Goal: Check status: Check status

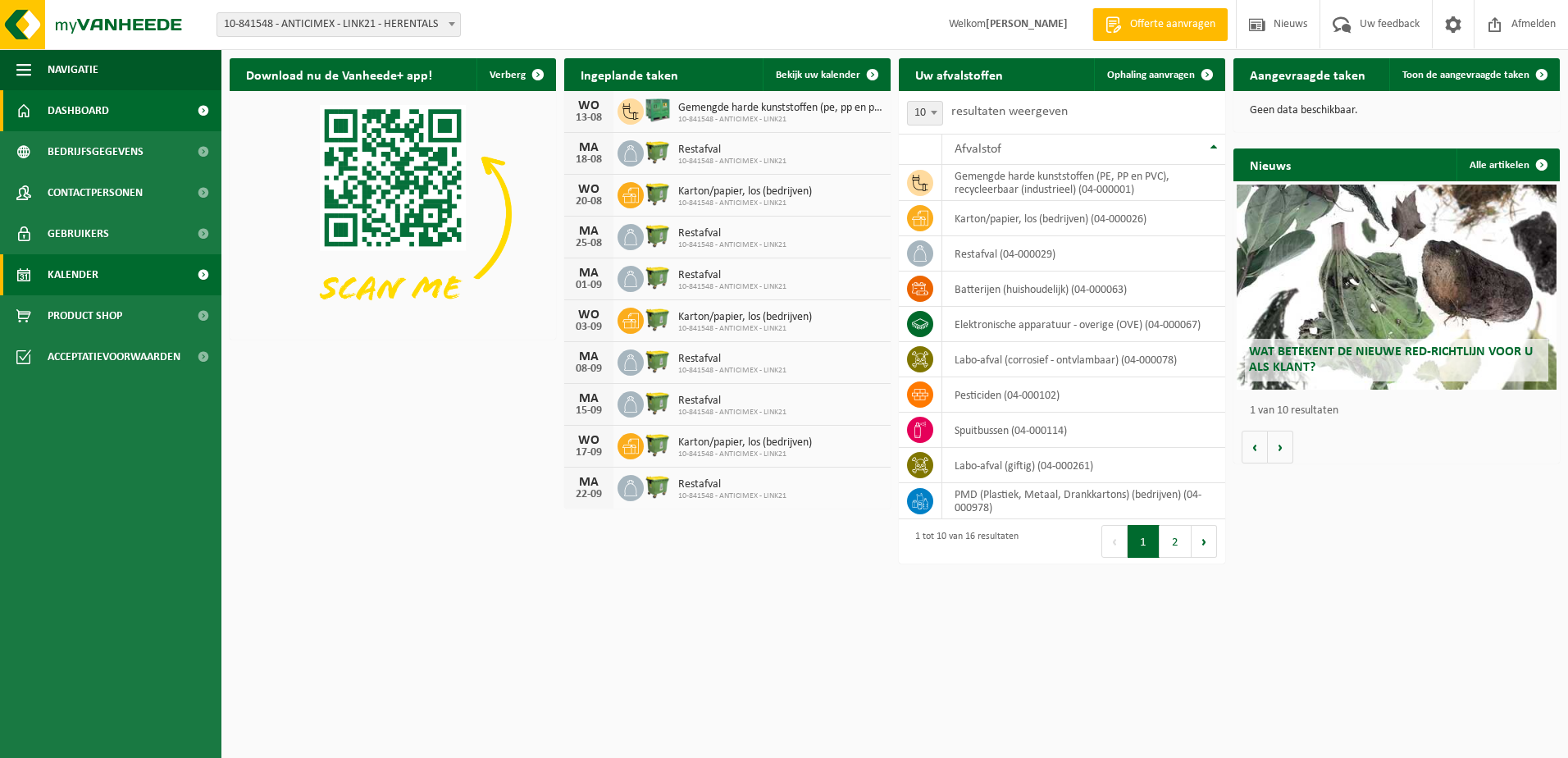
click at [155, 285] on link "Kalender" at bounding box center [111, 275] width 221 height 41
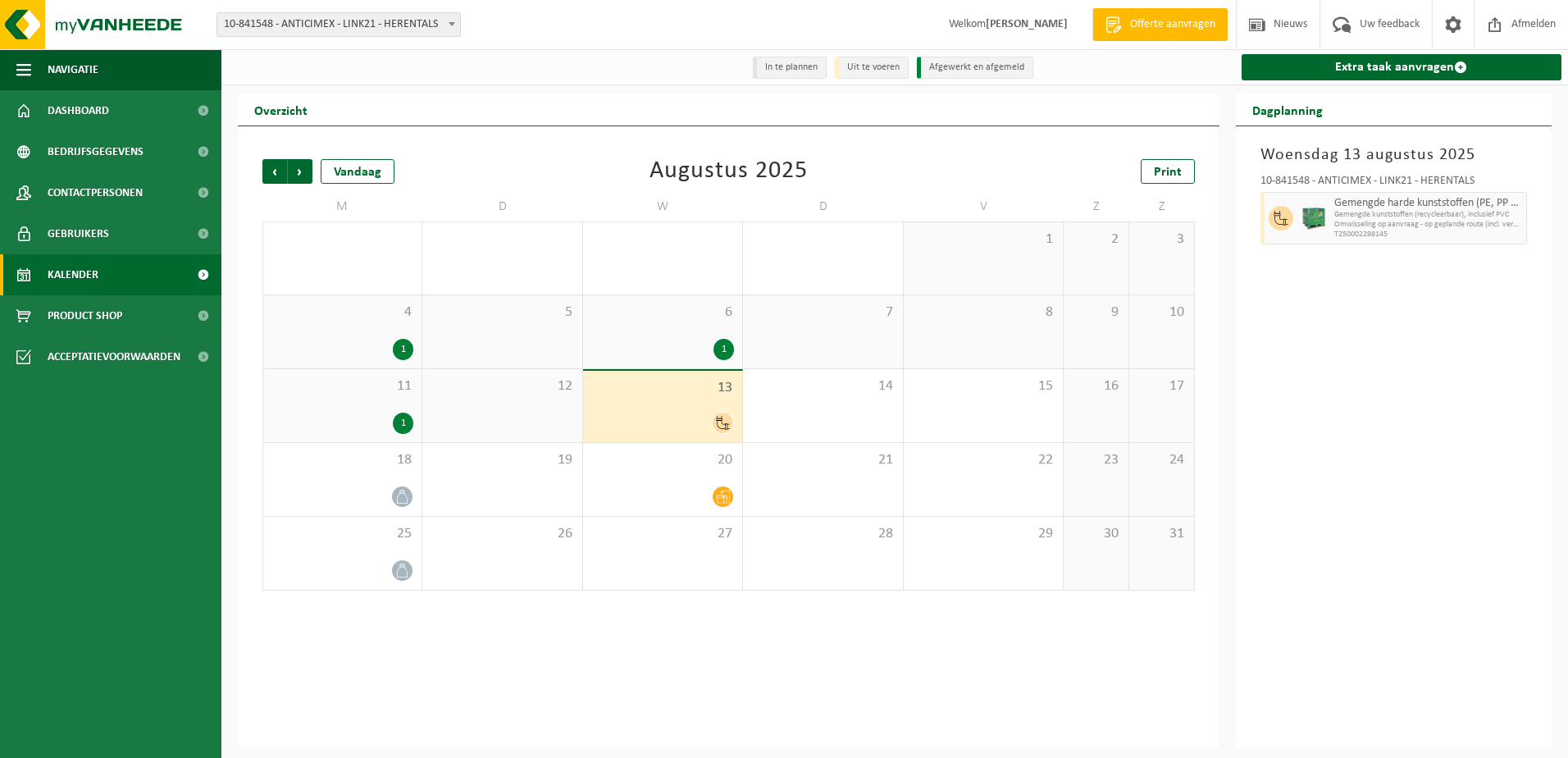
click at [481, 432] on div "12" at bounding box center [502, 405] width 160 height 73
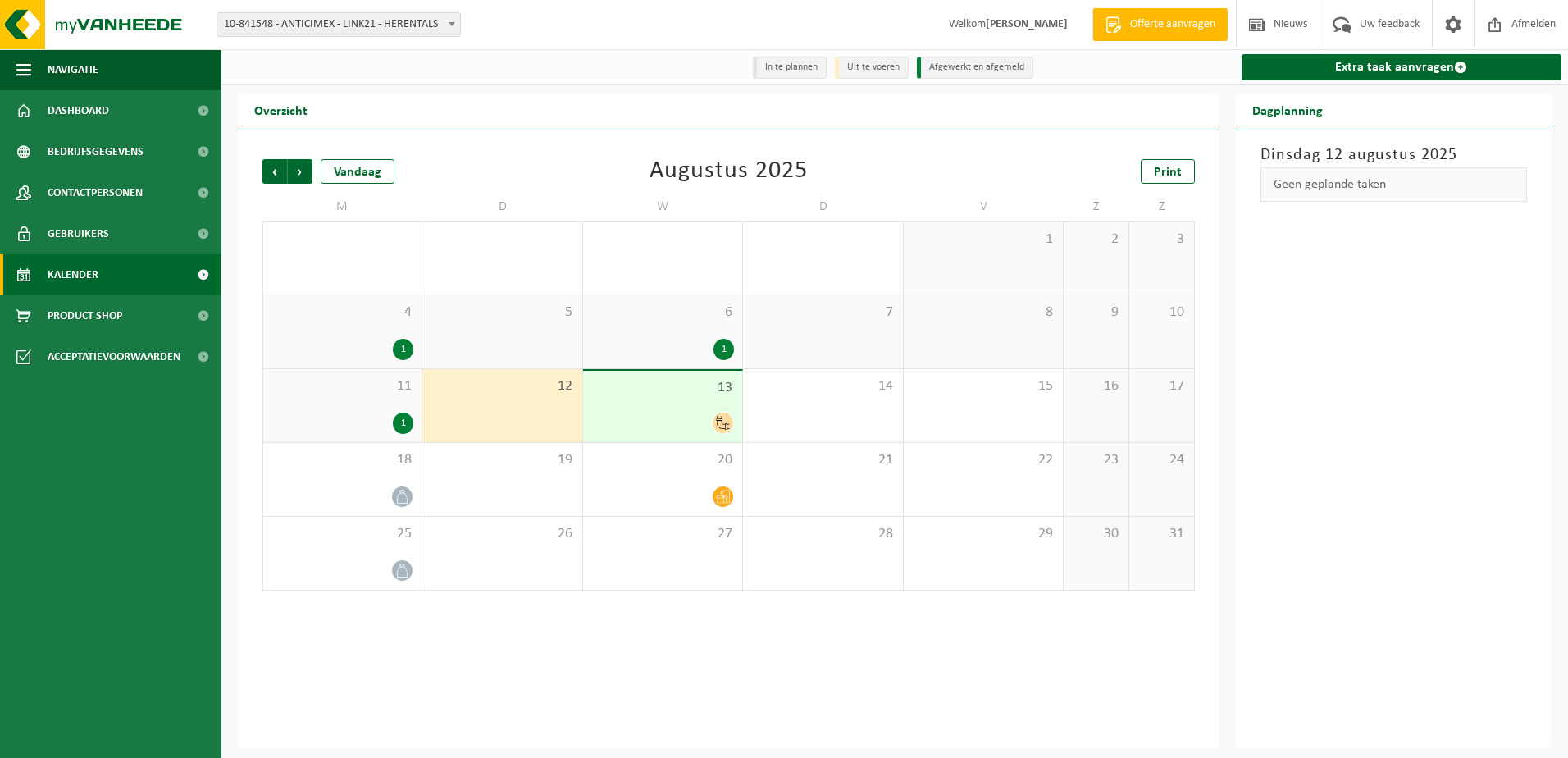
click at [393, 409] on div "11 1" at bounding box center [342, 405] width 159 height 73
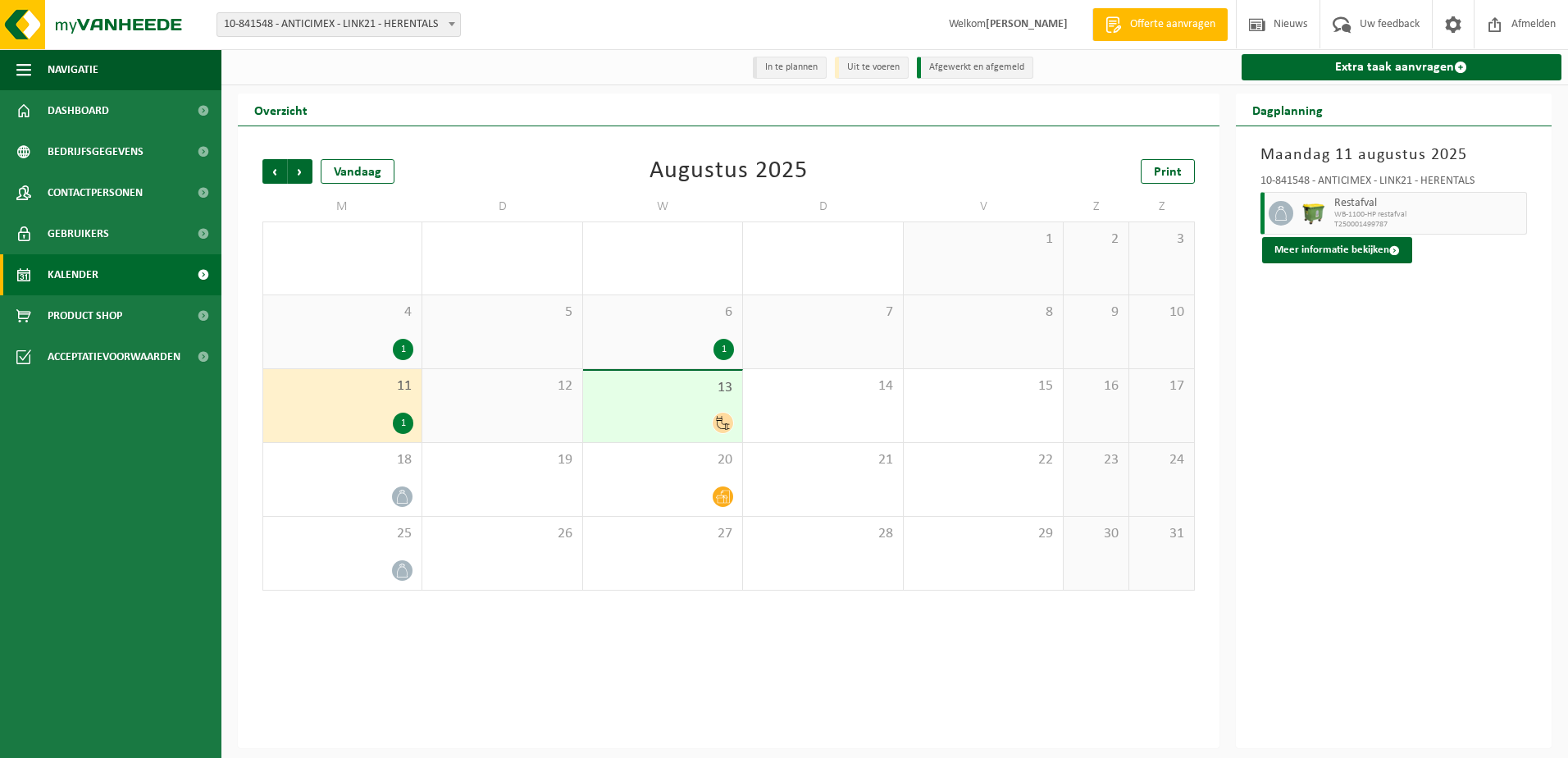
click at [719, 411] on div "13" at bounding box center [662, 406] width 160 height 71
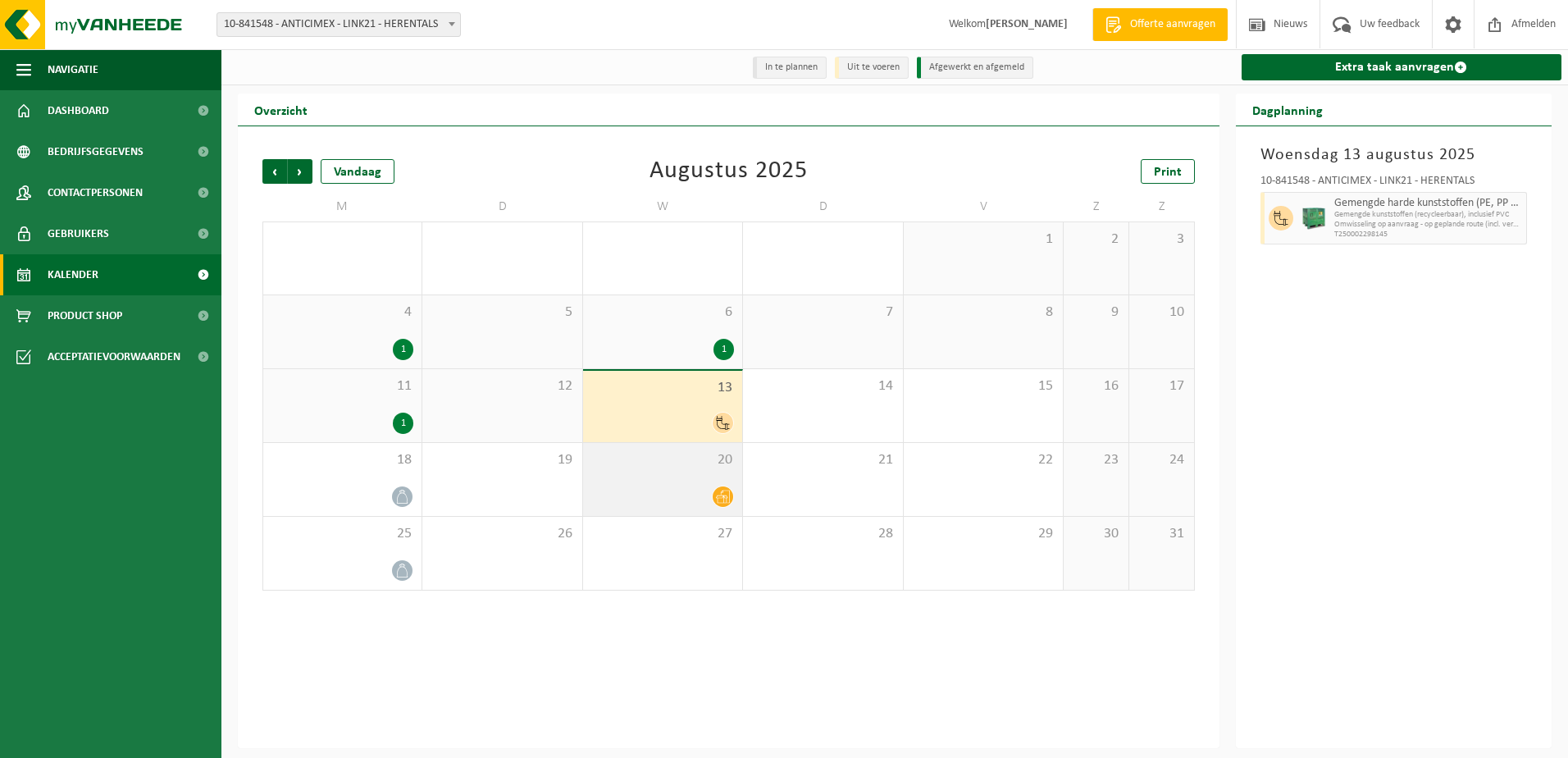
click at [702, 485] on div "20" at bounding box center [662, 479] width 160 height 73
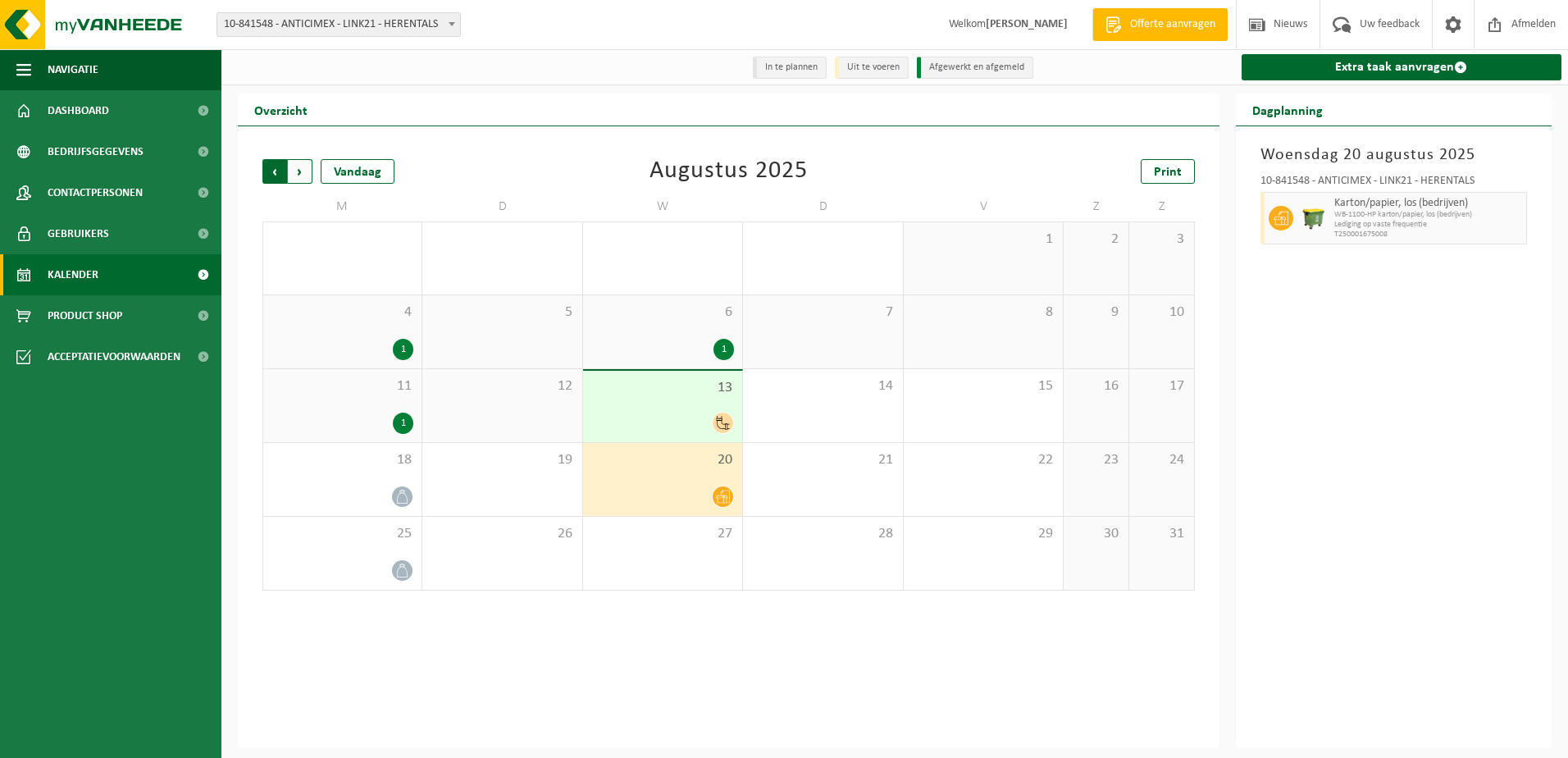
click at [309, 179] on span "Volgende" at bounding box center [300, 172] width 25 height 25
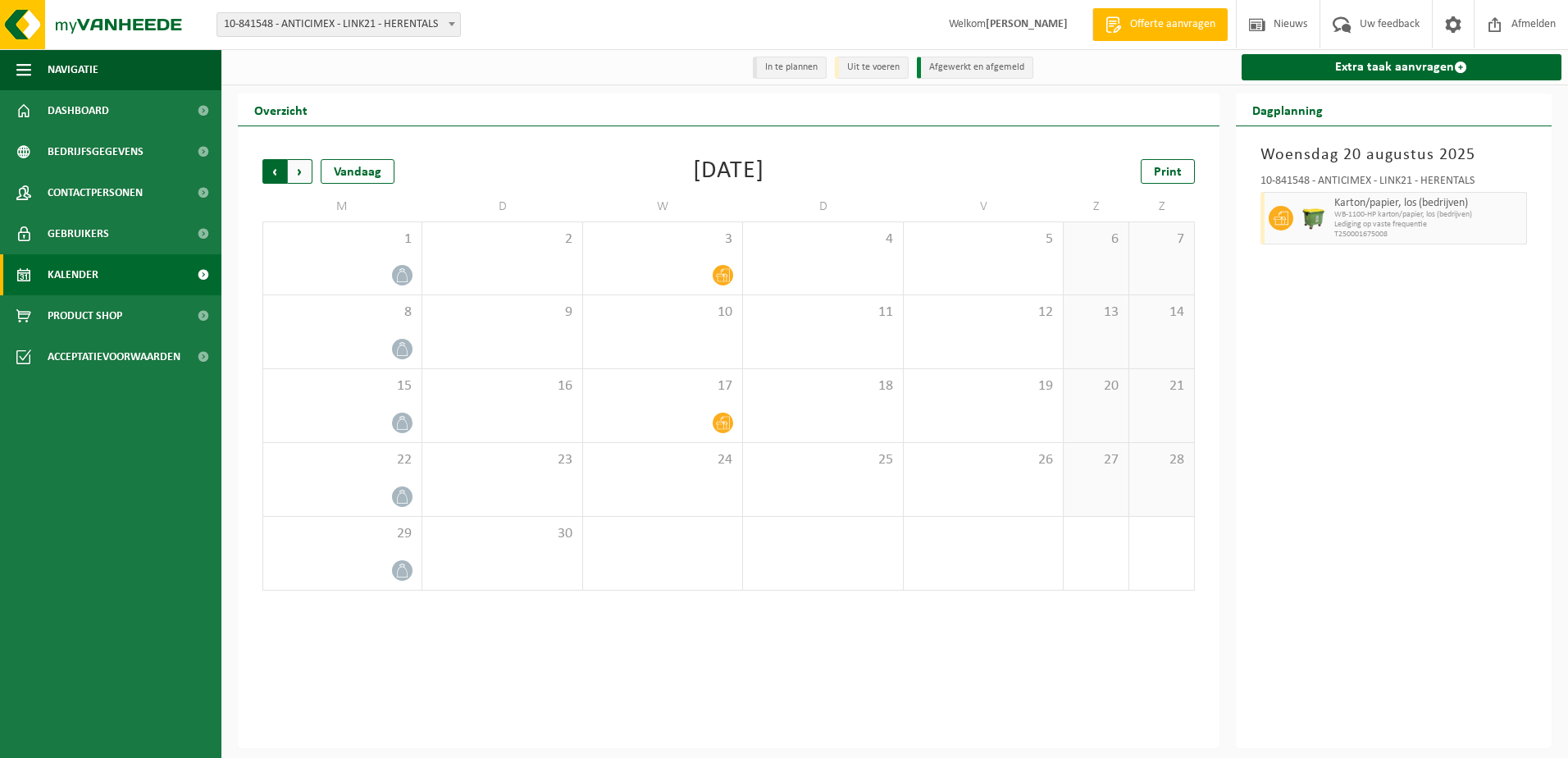
click at [306, 178] on span "Volgende" at bounding box center [300, 172] width 25 height 25
click at [279, 176] on span "Vorige" at bounding box center [275, 172] width 25 height 25
click at [278, 174] on span "Vorige" at bounding box center [275, 172] width 25 height 25
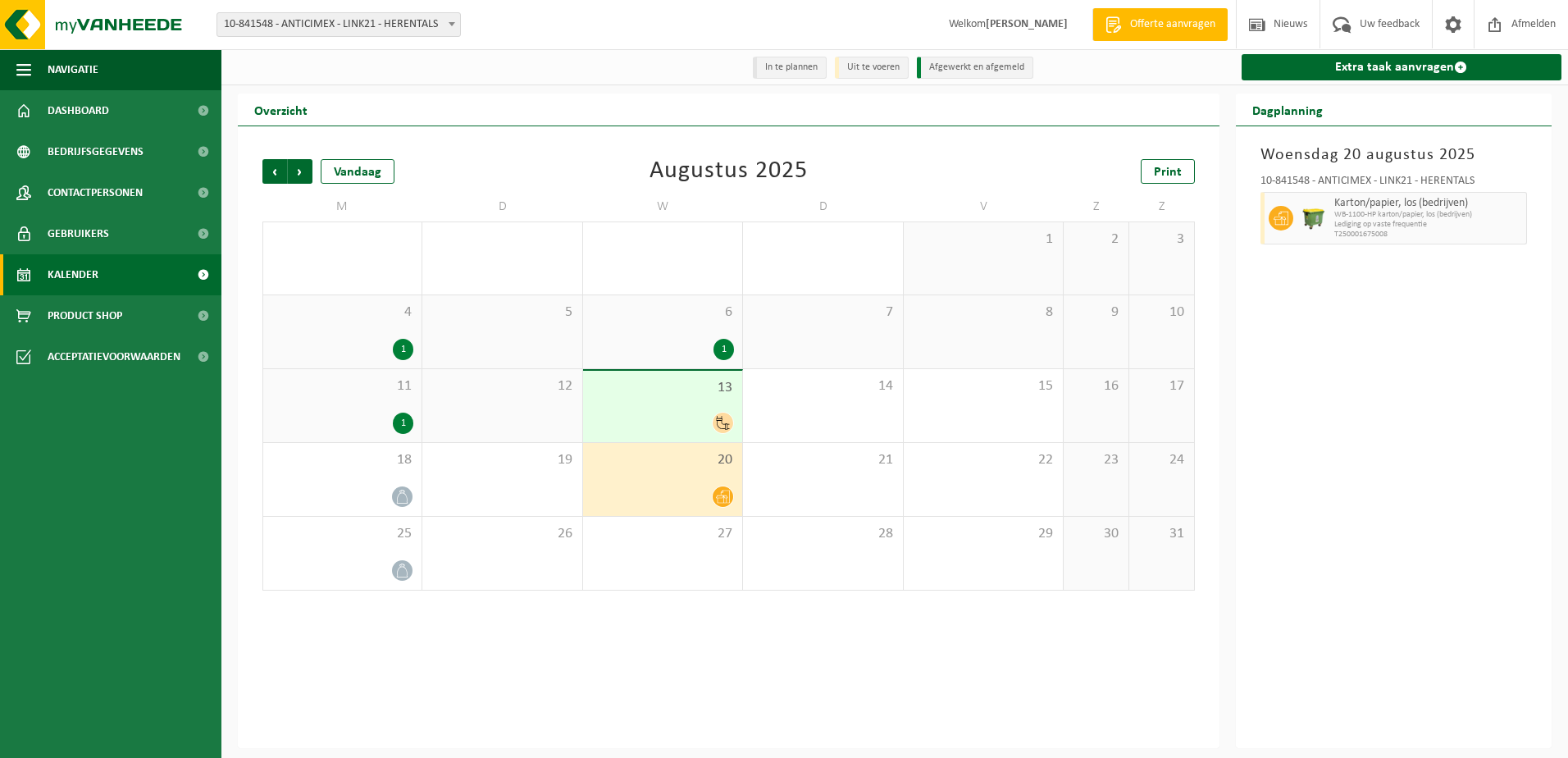
click at [962, 65] on li "Afgewerkt en afgemeld" at bounding box center [975, 67] width 116 height 22
click at [146, 271] on link "Kalender" at bounding box center [111, 275] width 221 height 41
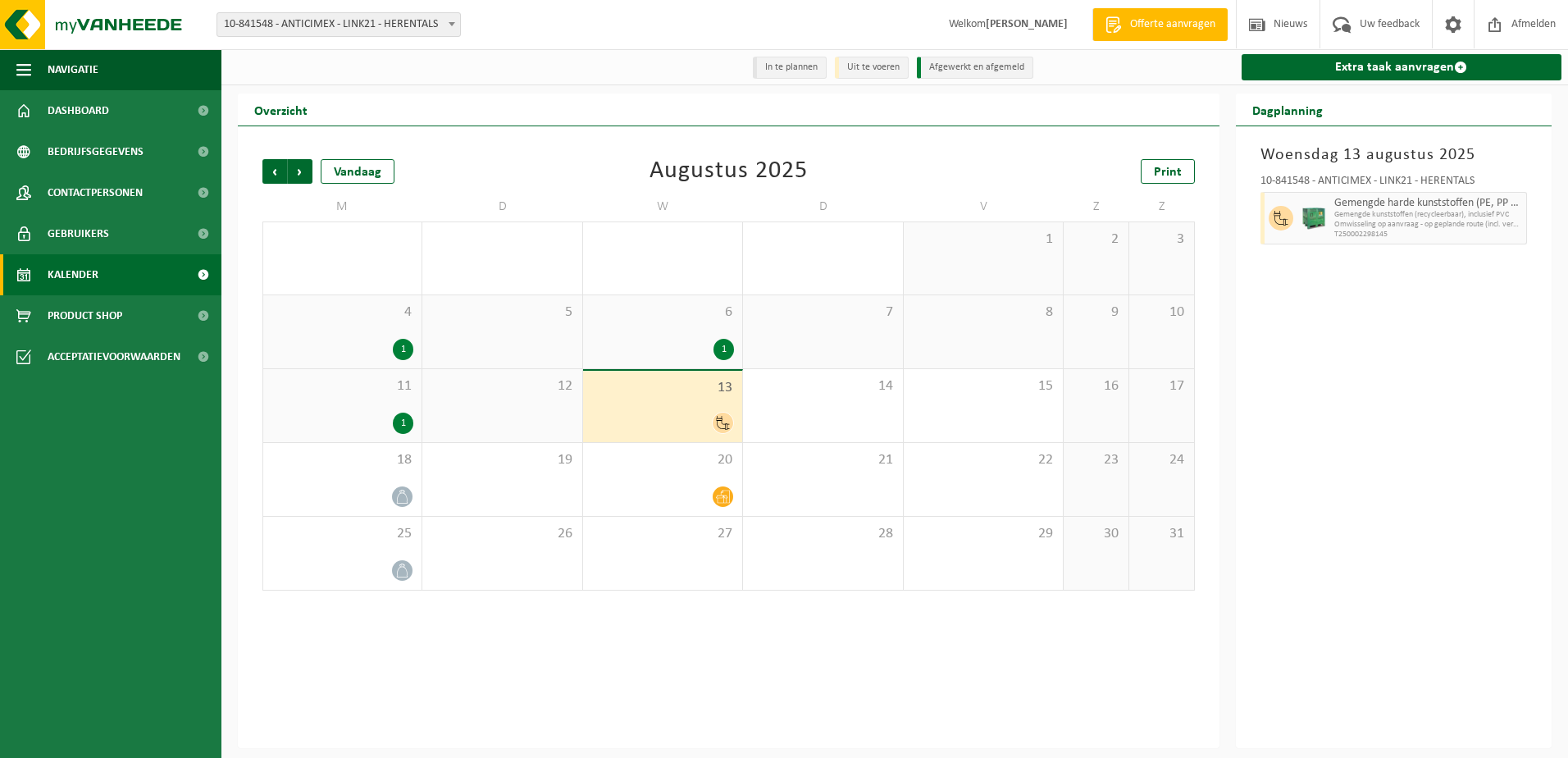
click at [887, 67] on li "Uit te voeren" at bounding box center [872, 67] width 74 height 22
click at [77, 106] on span "Dashboard" at bounding box center [78, 111] width 62 height 41
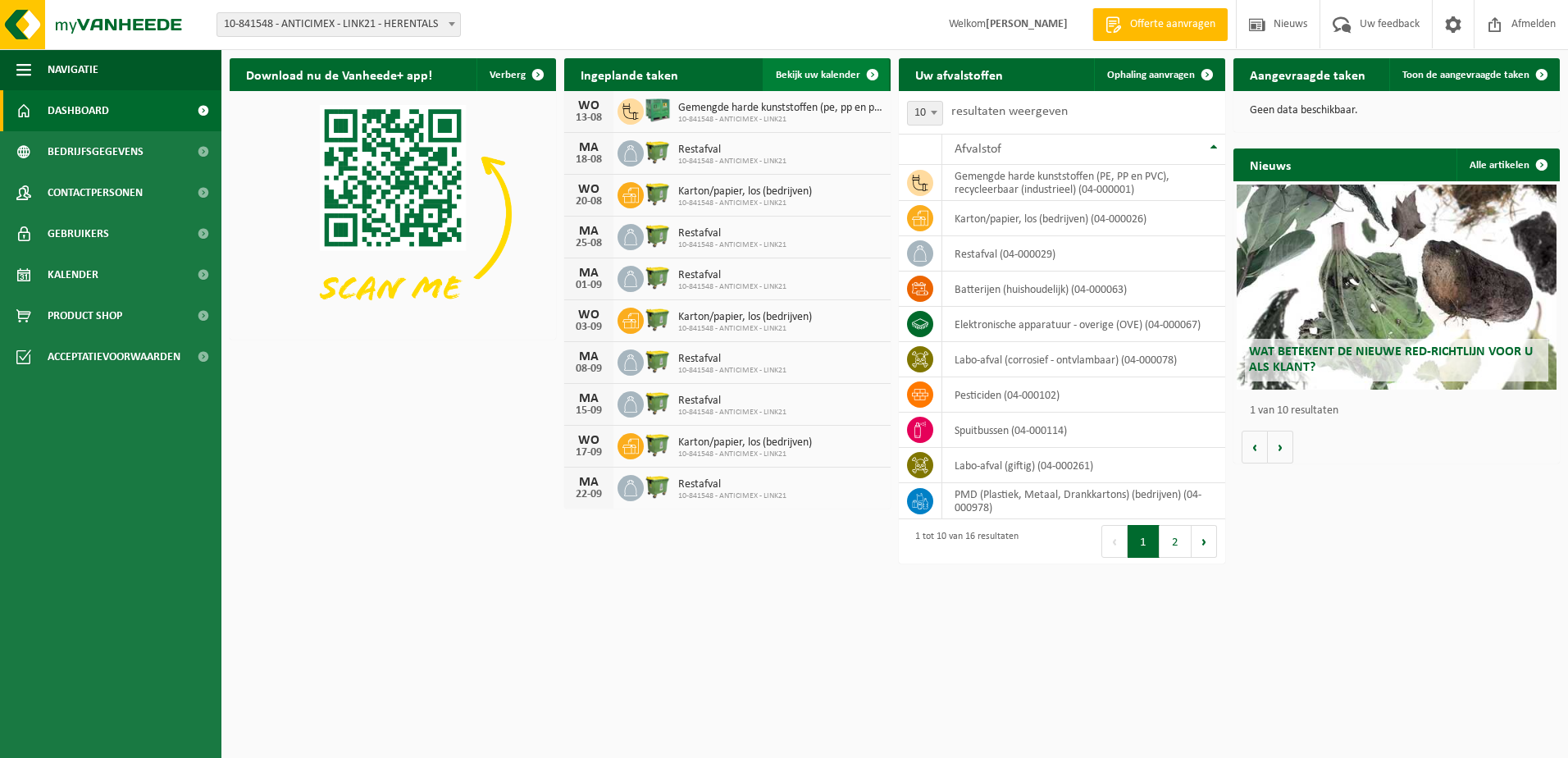
click at [871, 74] on span at bounding box center [873, 75] width 33 height 33
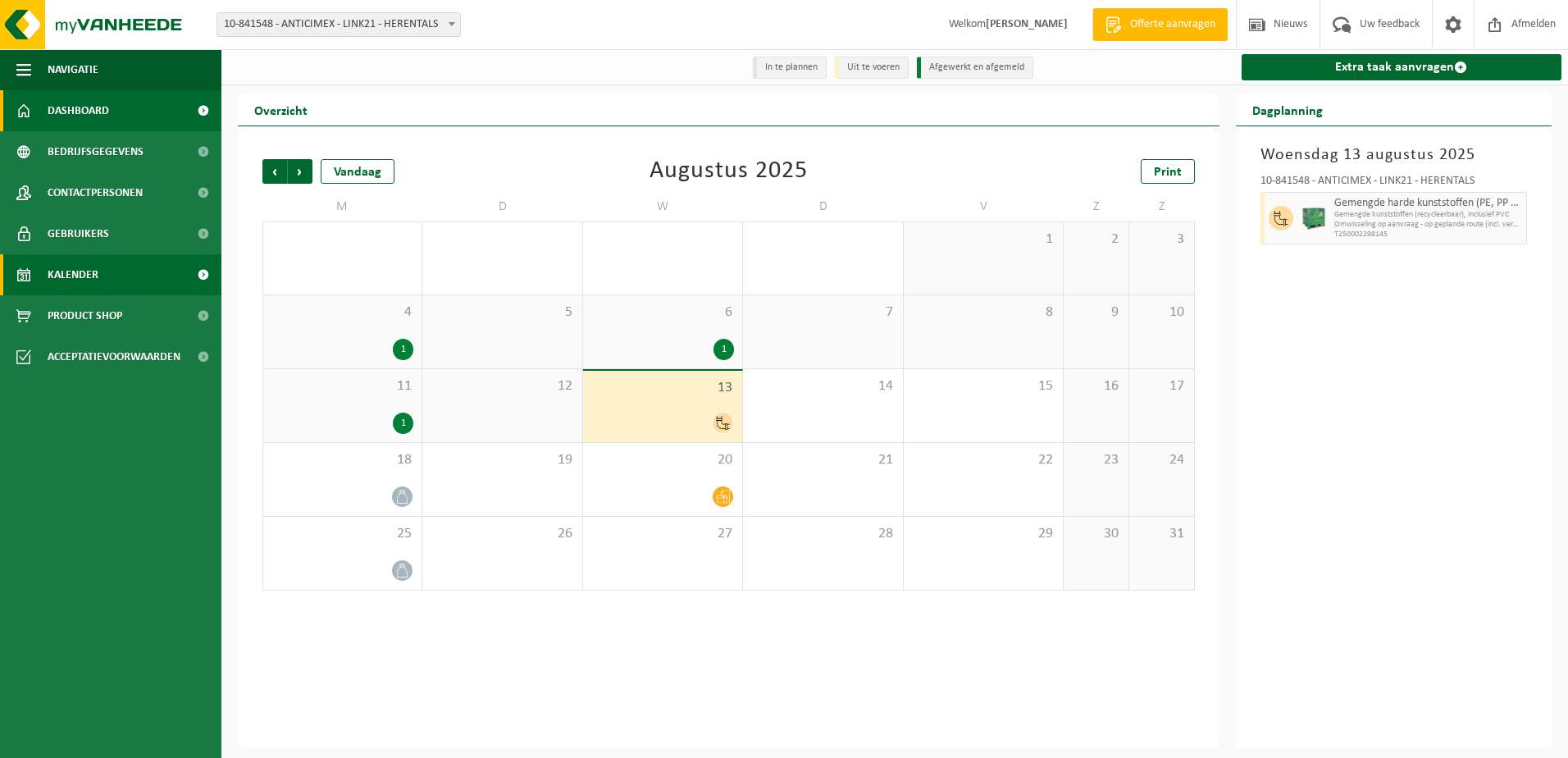
click at [100, 103] on span "Dashboard" at bounding box center [78, 111] width 62 height 41
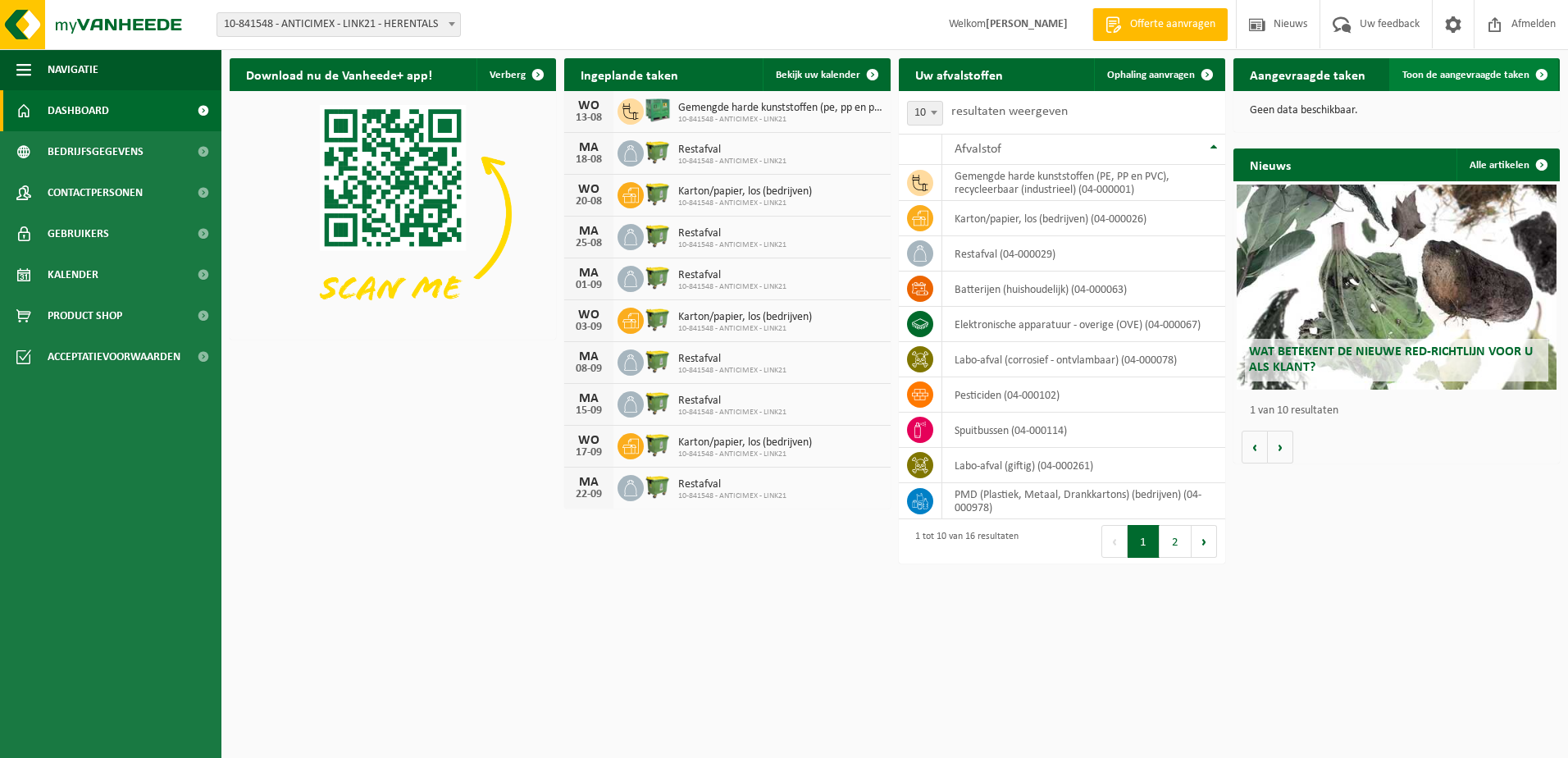
click at [1544, 72] on span at bounding box center [1542, 75] width 33 height 33
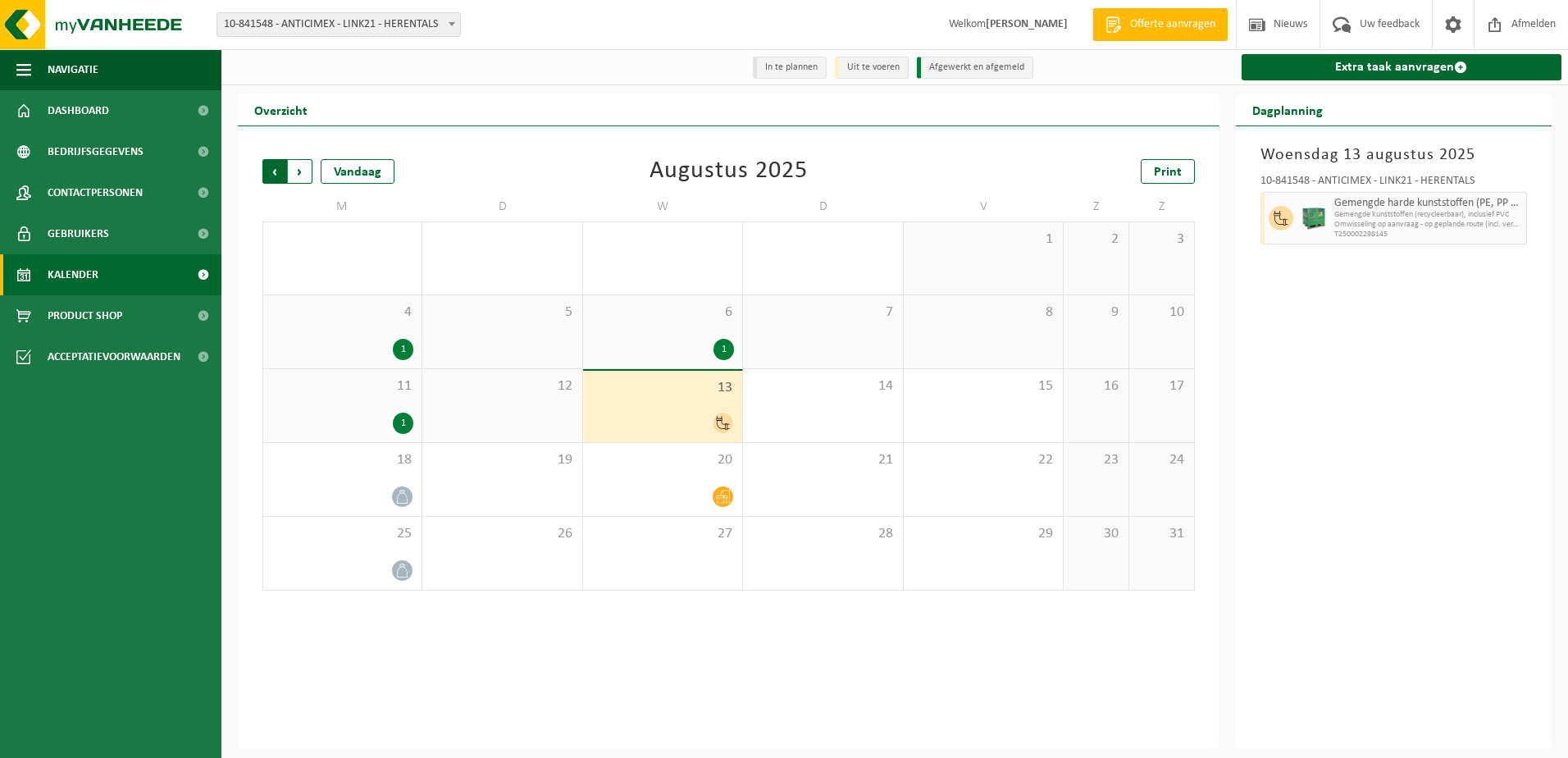
click at [296, 172] on span "Volgende" at bounding box center [300, 172] width 25 height 25
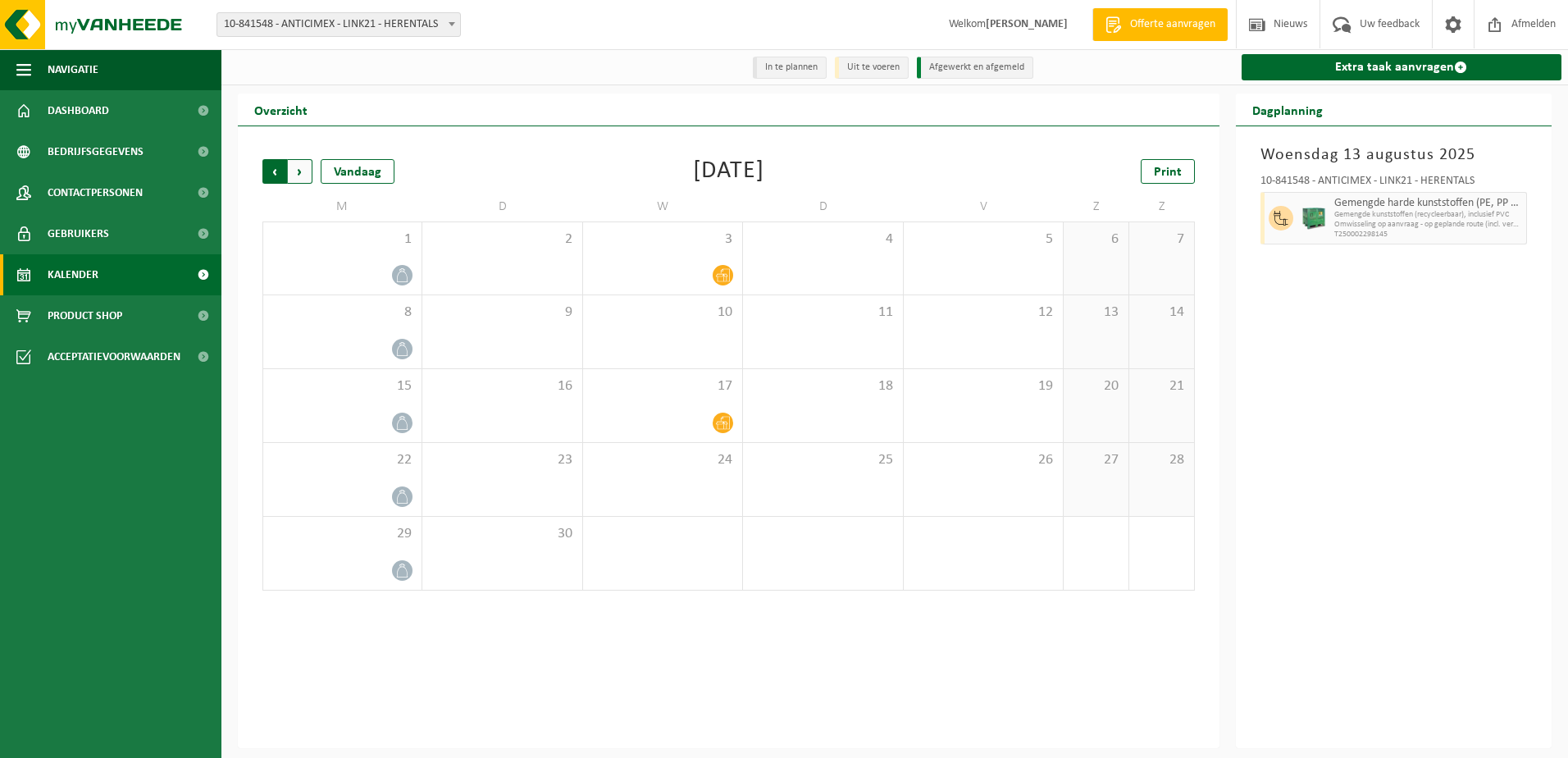
click at [297, 173] on span "Volgende" at bounding box center [300, 172] width 25 height 25
click at [278, 175] on span "Vorige" at bounding box center [275, 172] width 25 height 25
click at [279, 175] on span "Vorige" at bounding box center [275, 172] width 25 height 25
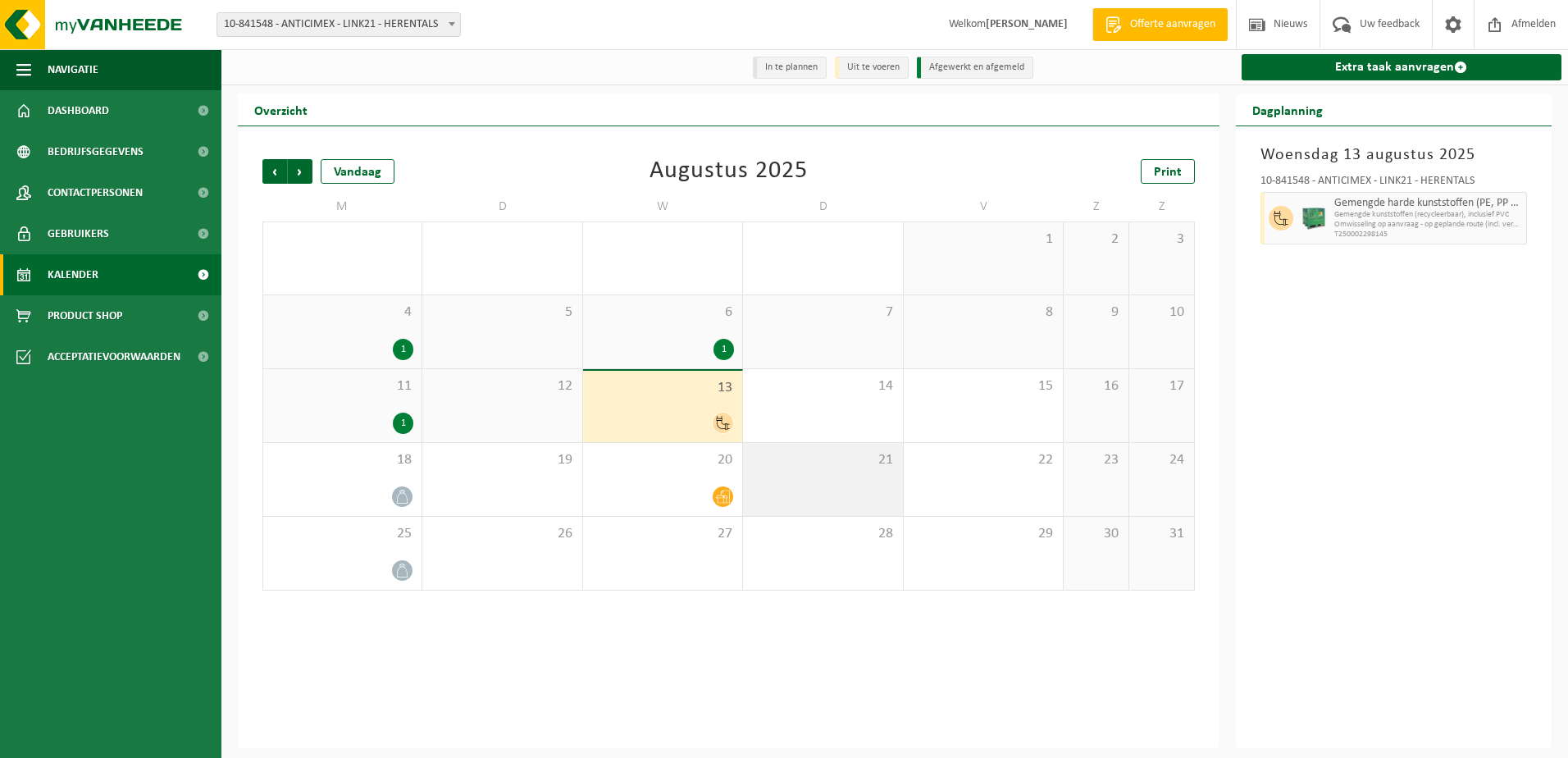
drag, startPoint x: 778, startPoint y: 461, endPoint x: 821, endPoint y: 452, distance: 43.9
click at [778, 461] on span "21" at bounding box center [823, 460] width 143 height 18
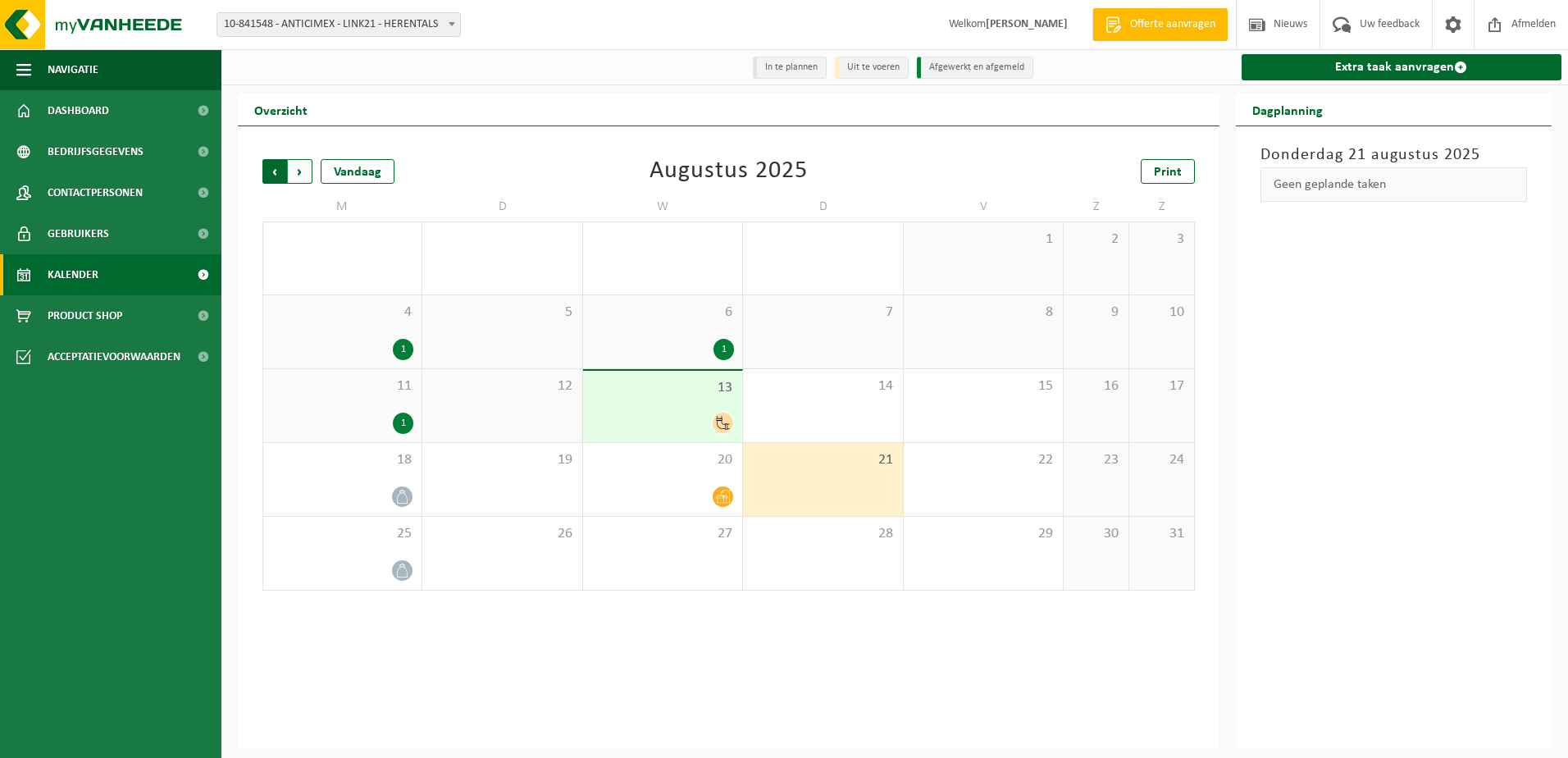
click at [303, 174] on span "Volgende" at bounding box center [300, 172] width 25 height 25
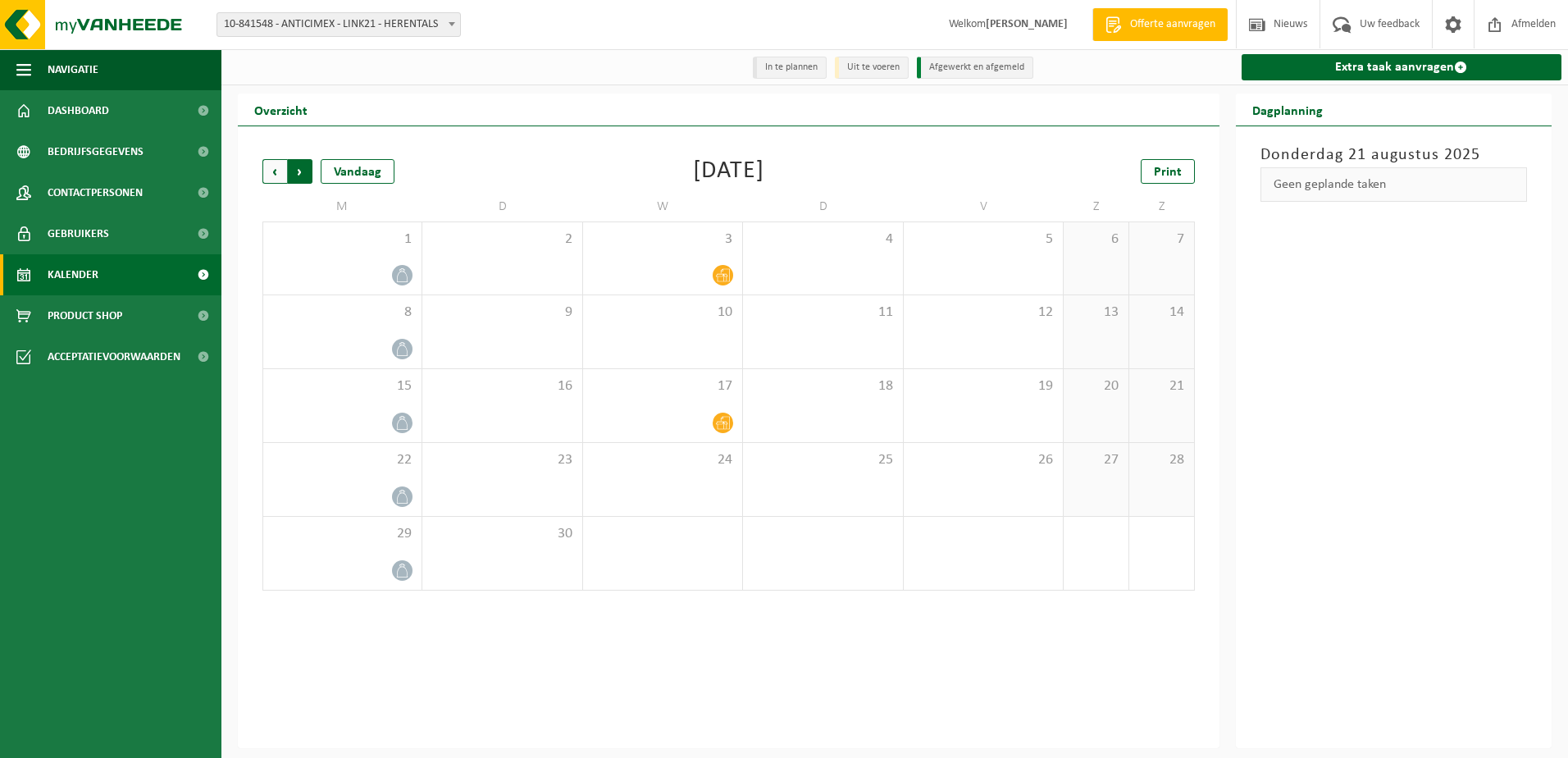
click at [275, 175] on span "Vorige" at bounding box center [275, 172] width 25 height 25
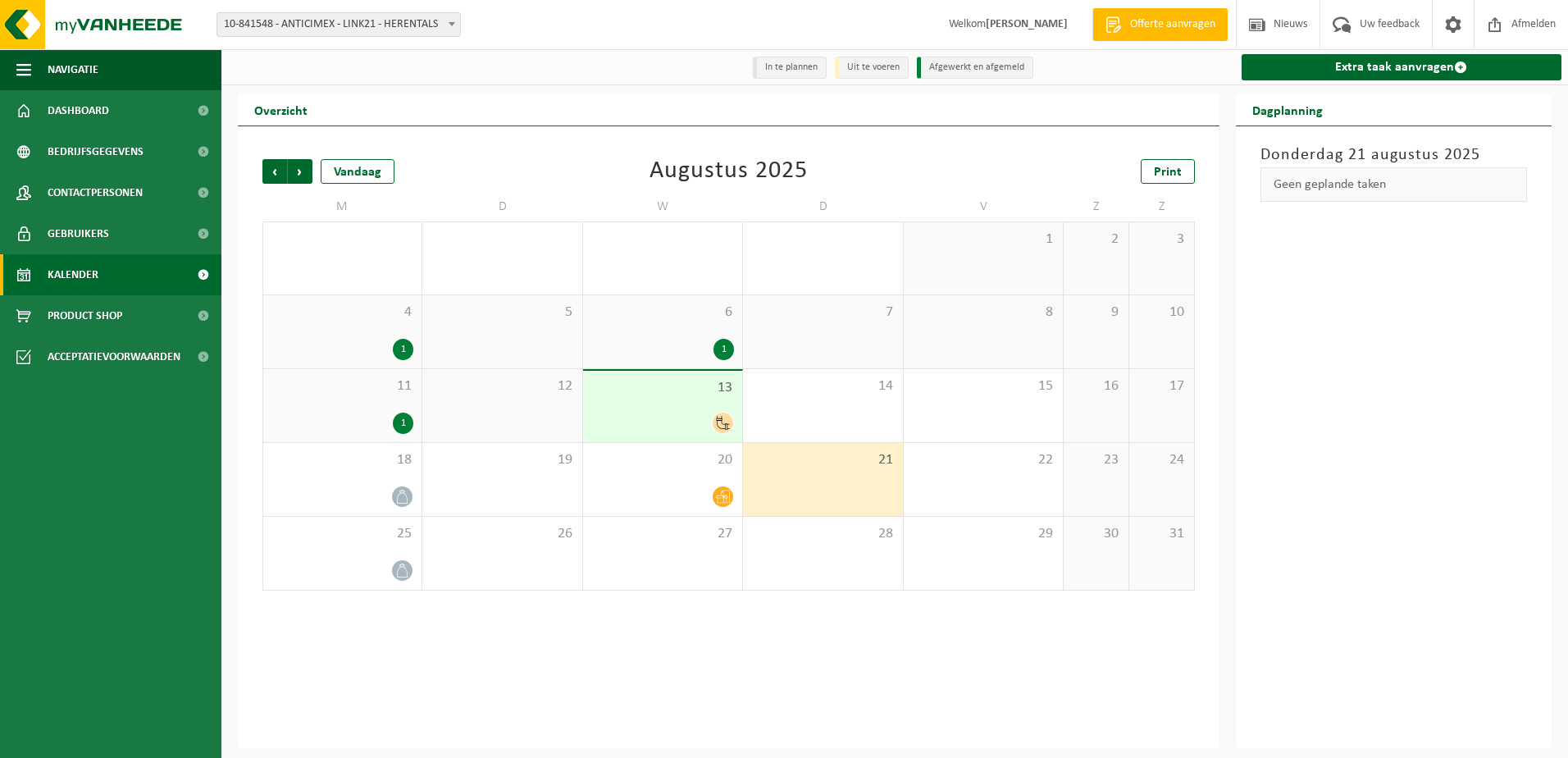
click at [404, 424] on div "1" at bounding box center [403, 422] width 20 height 21
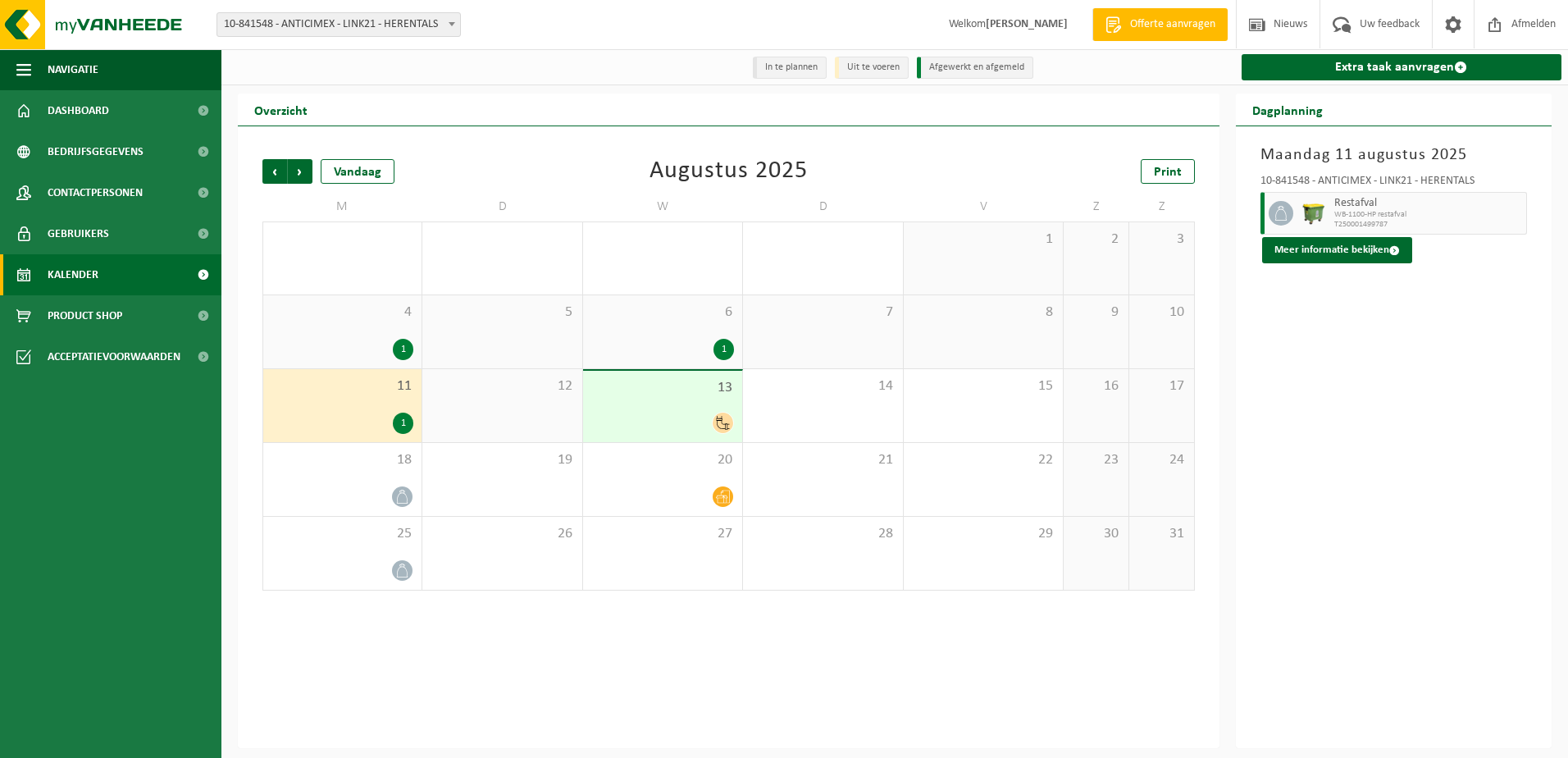
click at [722, 422] on icon at bounding box center [722, 422] width 14 height 14
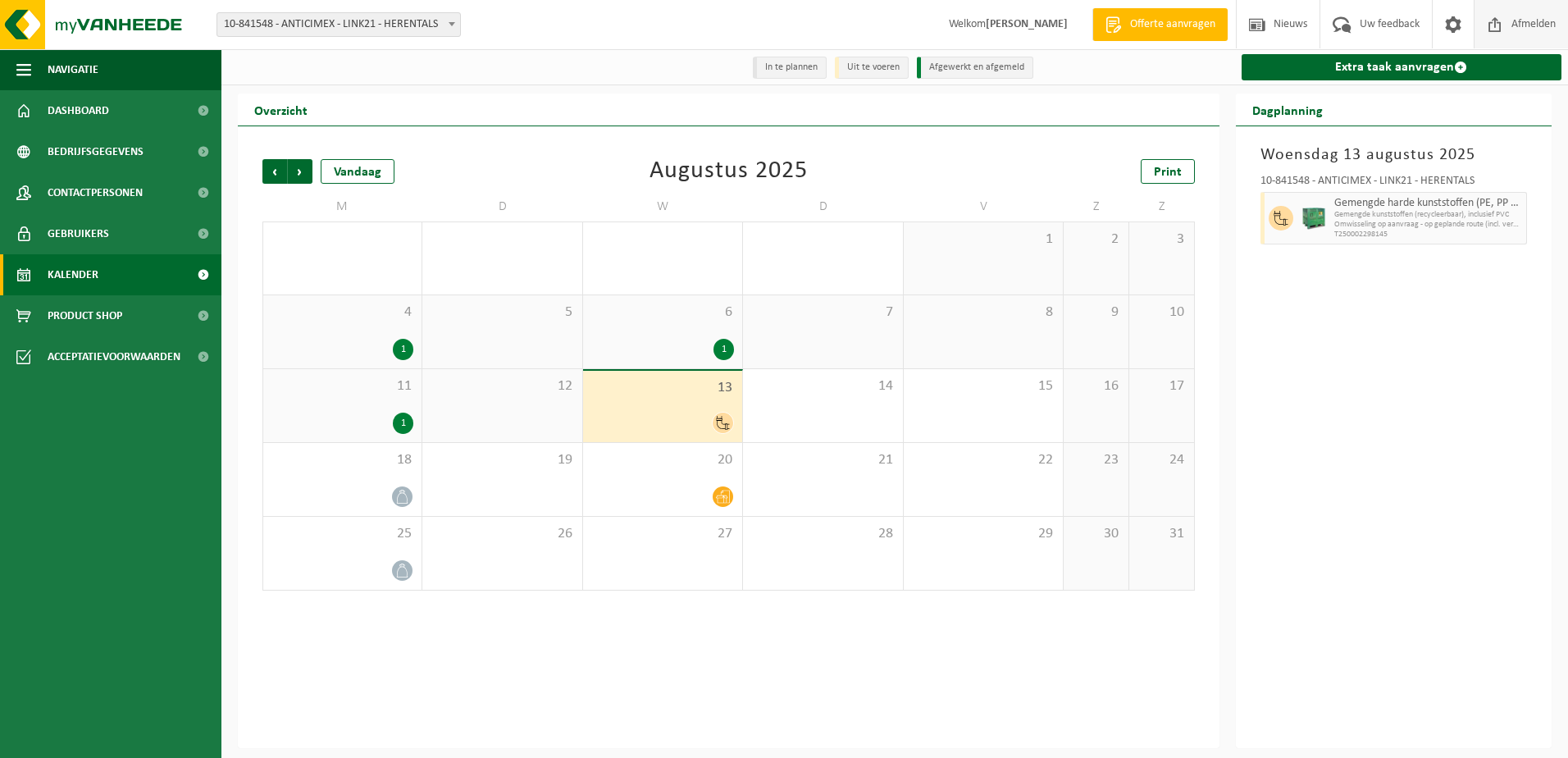
click at [1497, 22] on span at bounding box center [1495, 24] width 25 height 48
